Goal: Transaction & Acquisition: Purchase product/service

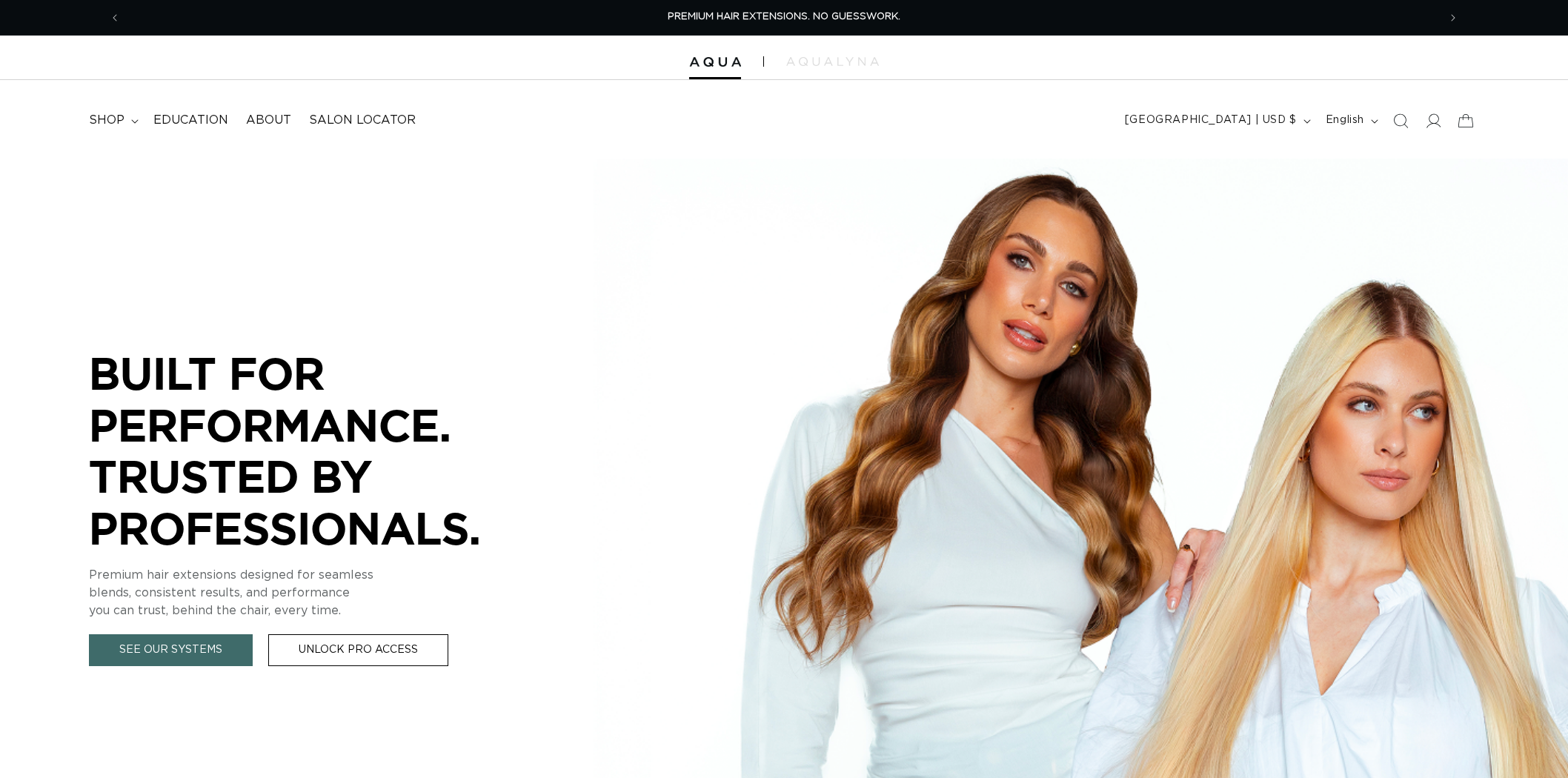
click at [124, 118] on summary "shop" at bounding box center [112, 120] width 65 height 33
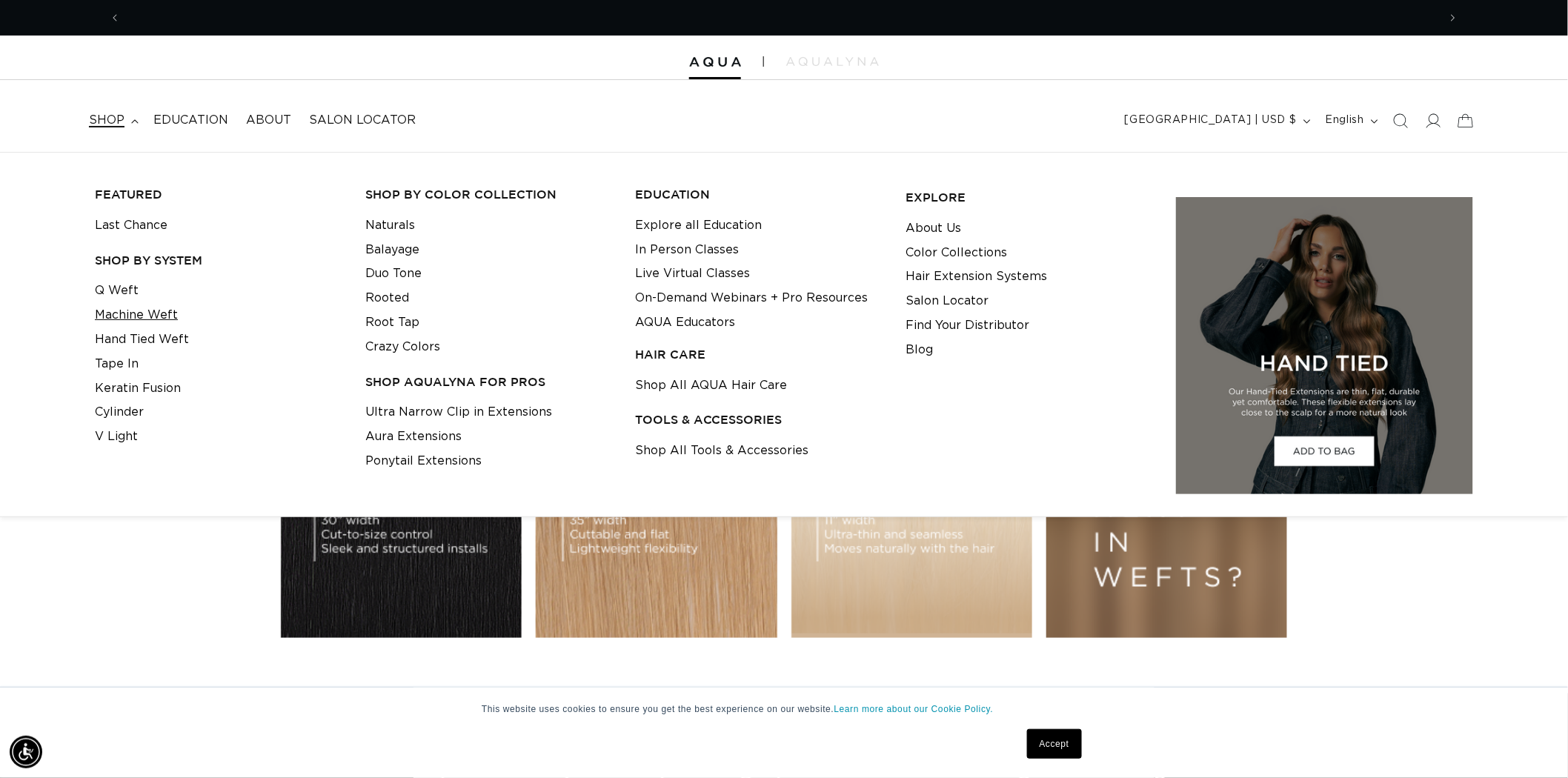
drag, startPoint x: 128, startPoint y: 316, endPoint x: 141, endPoint y: 319, distance: 13.3
click at [128, 316] on link "Machine Weft" at bounding box center [136, 315] width 83 height 25
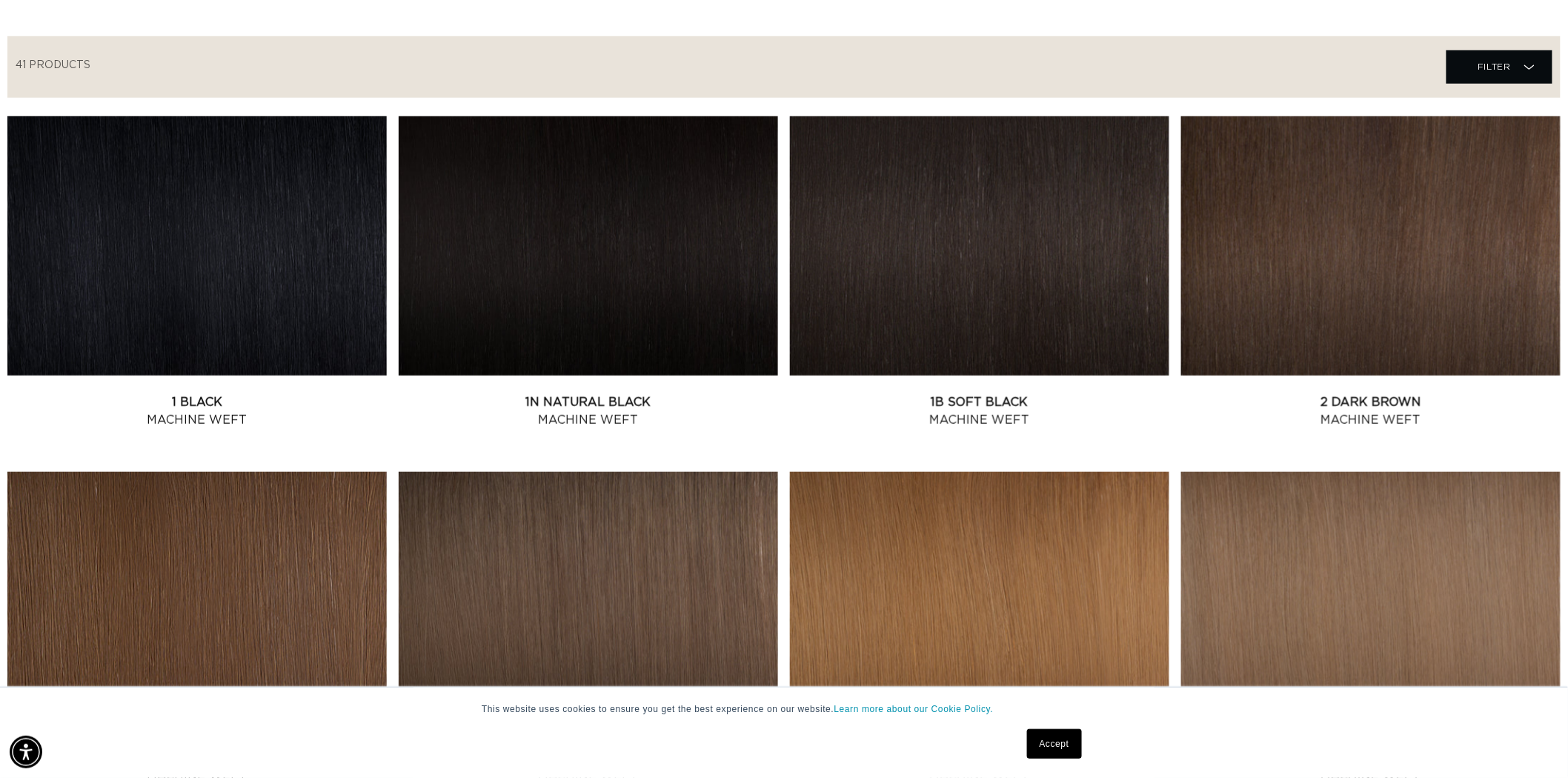
scroll to position [0, 2633]
click at [571, 393] on link "1N Natural Black Machine Weft" at bounding box center [587, 410] width 379 height 36
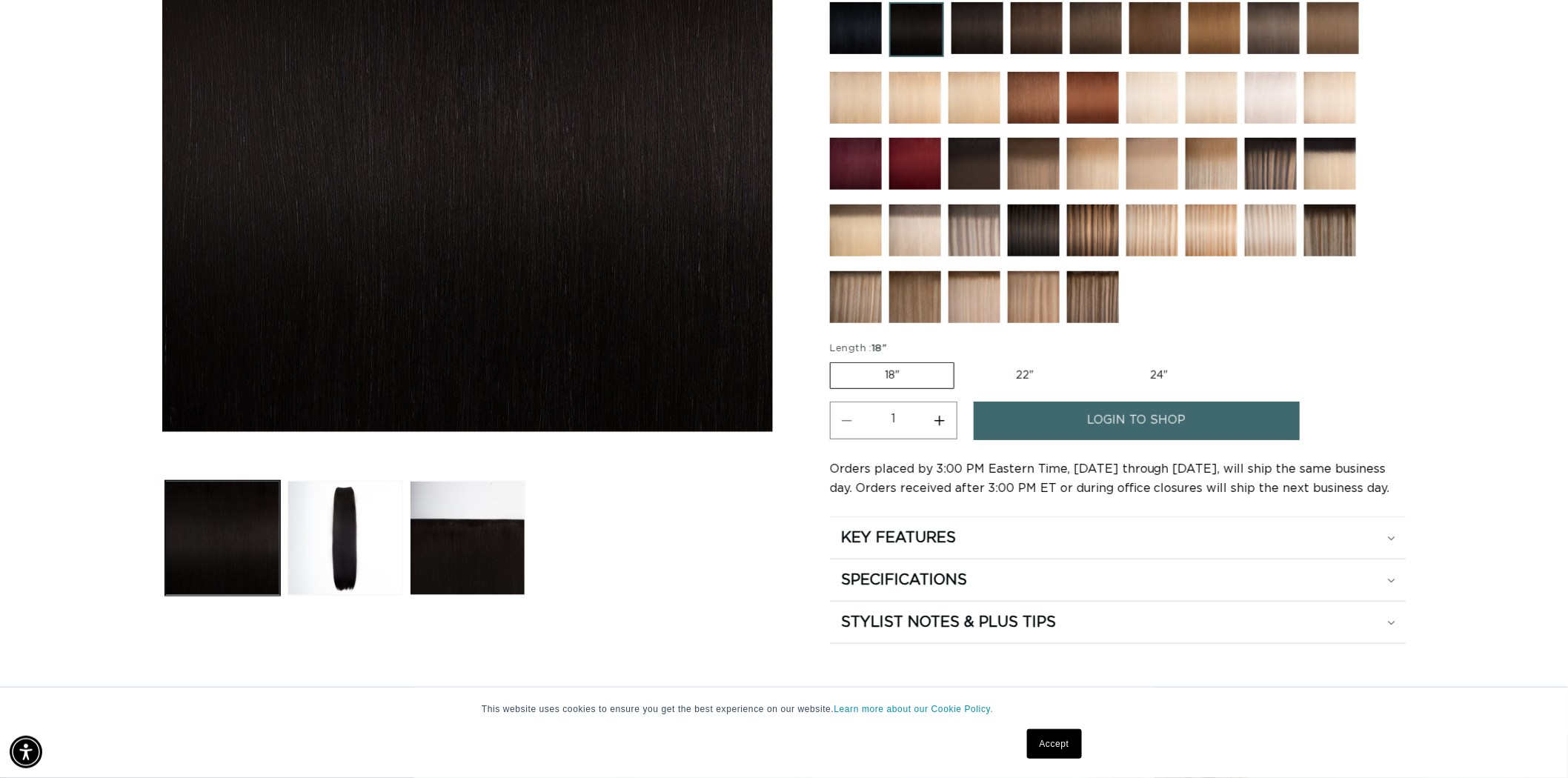
click at [1016, 373] on label "22" Variant sold out or unavailable" at bounding box center [1024, 375] width 126 height 25
click at [962, 360] on input "22" Variant sold out or unavailable" at bounding box center [961, 359] width 1 height 1
radio input "true"
click at [721, 537] on ul "Gallery Viewer" at bounding box center [467, 538] width 612 height 123
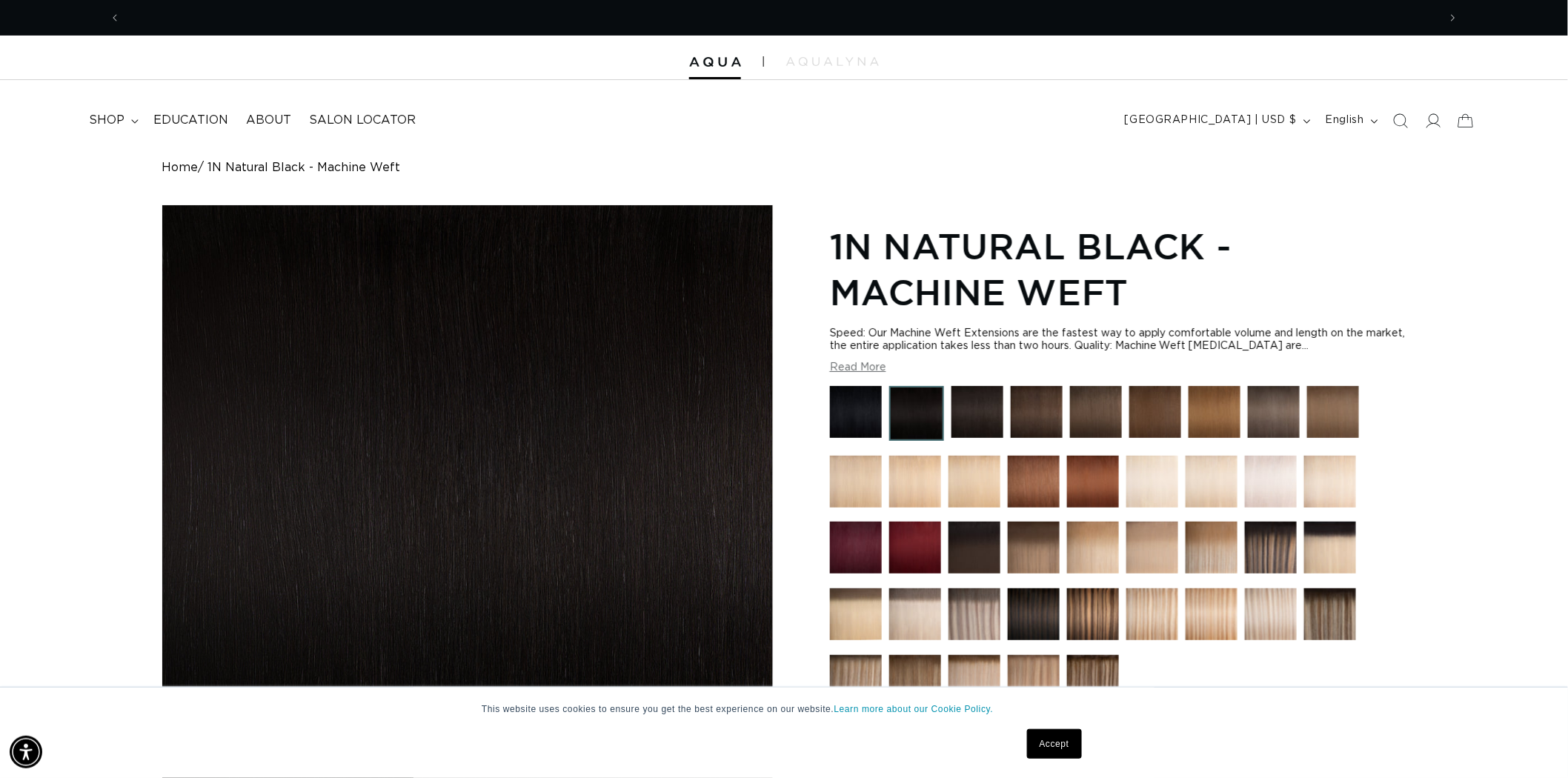
scroll to position [0, 2633]
